Goal: Task Accomplishment & Management: Manage account settings

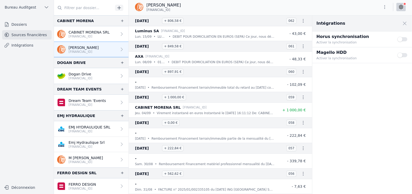
click at [85, 33] on p "CABINET MORENA SRL" at bounding box center [89, 32] width 41 height 5
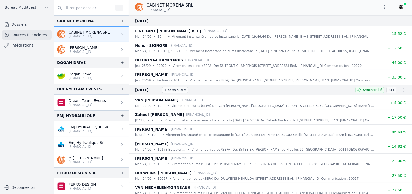
click at [85, 48] on p "[PERSON_NAME]" at bounding box center [84, 47] width 30 height 5
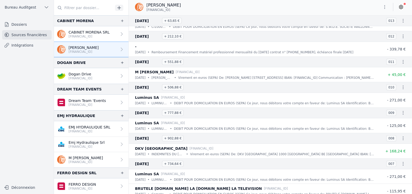
scroll to position [5290, 0]
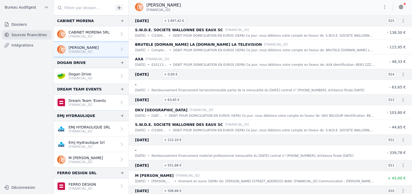
click at [91, 73] on p "Dogan Drive" at bounding box center [81, 73] width 24 height 5
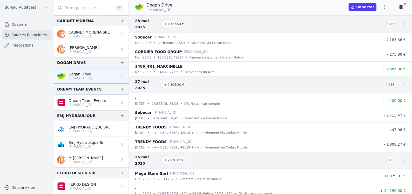
click at [385, 8] on icon "button" at bounding box center [384, 6] width 5 height 5
click at [372, 38] on button "Supprimer" at bounding box center [371, 36] width 37 height 9
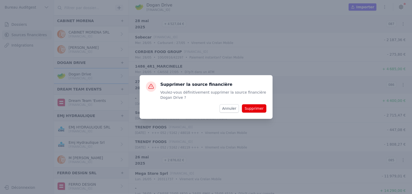
click at [255, 107] on button "Supprimer" at bounding box center [254, 108] width 24 height 8
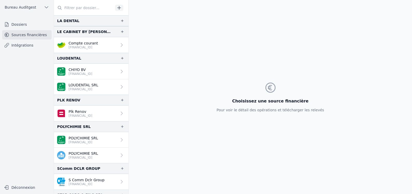
scroll to position [285, 0]
click at [100, 72] on link "CHIYO BV [FINANCIAL_ID]" at bounding box center [91, 71] width 74 height 16
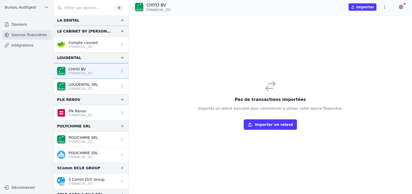
click at [96, 86] on p "[FINANCIAL_ID]" at bounding box center [84, 88] width 30 height 4
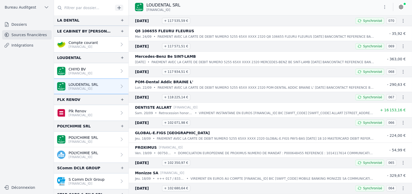
click at [89, 69] on p "CHIYO BV" at bounding box center [81, 68] width 24 height 5
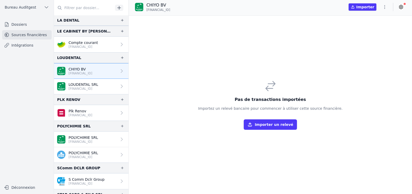
scroll to position [311, 0]
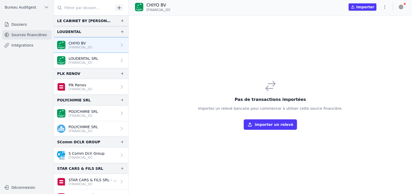
click at [101, 86] on link "Plk Renov [FINANCIAL_ID]" at bounding box center [91, 87] width 74 height 16
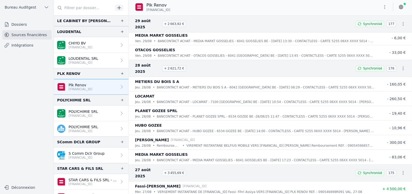
scroll to position [78, 0]
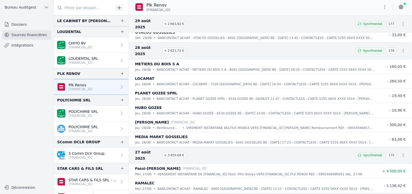
click at [106, 44] on link "CHIYO BV [FINANCIAL_ID]" at bounding box center [91, 45] width 74 height 16
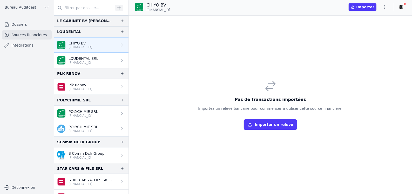
click at [386, 8] on icon "button" at bounding box center [384, 6] width 5 height 5
click at [373, 37] on button "Supprimer" at bounding box center [371, 36] width 37 height 9
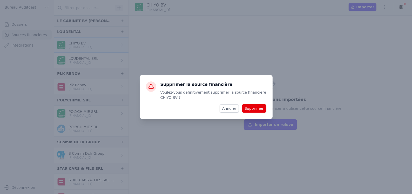
click at [253, 109] on button "Supprimer" at bounding box center [254, 108] width 24 height 8
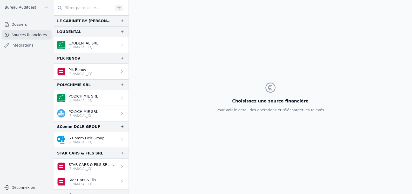
scroll to position [329, 0]
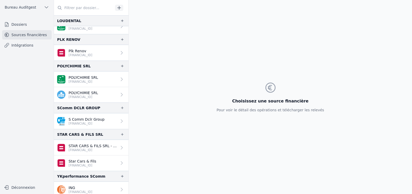
click at [103, 144] on p "STAR CARS & FILS SRL - [FINANCIAL_ID] (Archive)" at bounding box center [93, 145] width 49 height 5
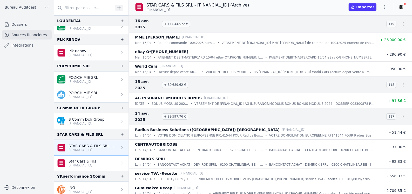
click at [92, 159] on p "Star Cars & Fils" at bounding box center [83, 160] width 28 height 5
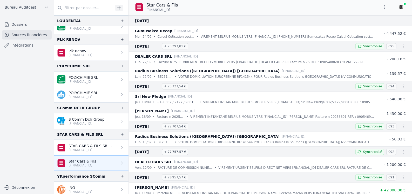
click at [84, 190] on p "[FINANCIAL_ID]" at bounding box center [81, 191] width 24 height 4
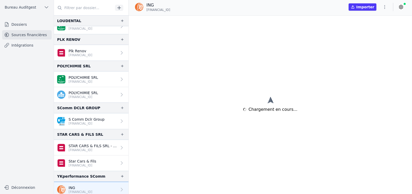
click at [106, 148] on p "[FINANCIAL_ID]" at bounding box center [93, 150] width 49 height 4
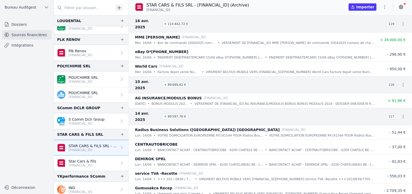
click at [104, 165] on link "Star Cars & Fils [FINANCIAL_ID]" at bounding box center [91, 162] width 74 height 15
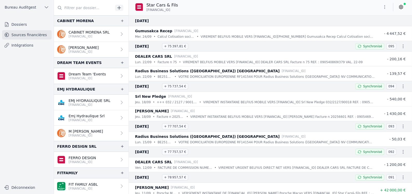
click at [92, 50] on p "[FINANCIAL_ID]" at bounding box center [84, 52] width 30 height 4
